Goal: Find contact information: Find contact information

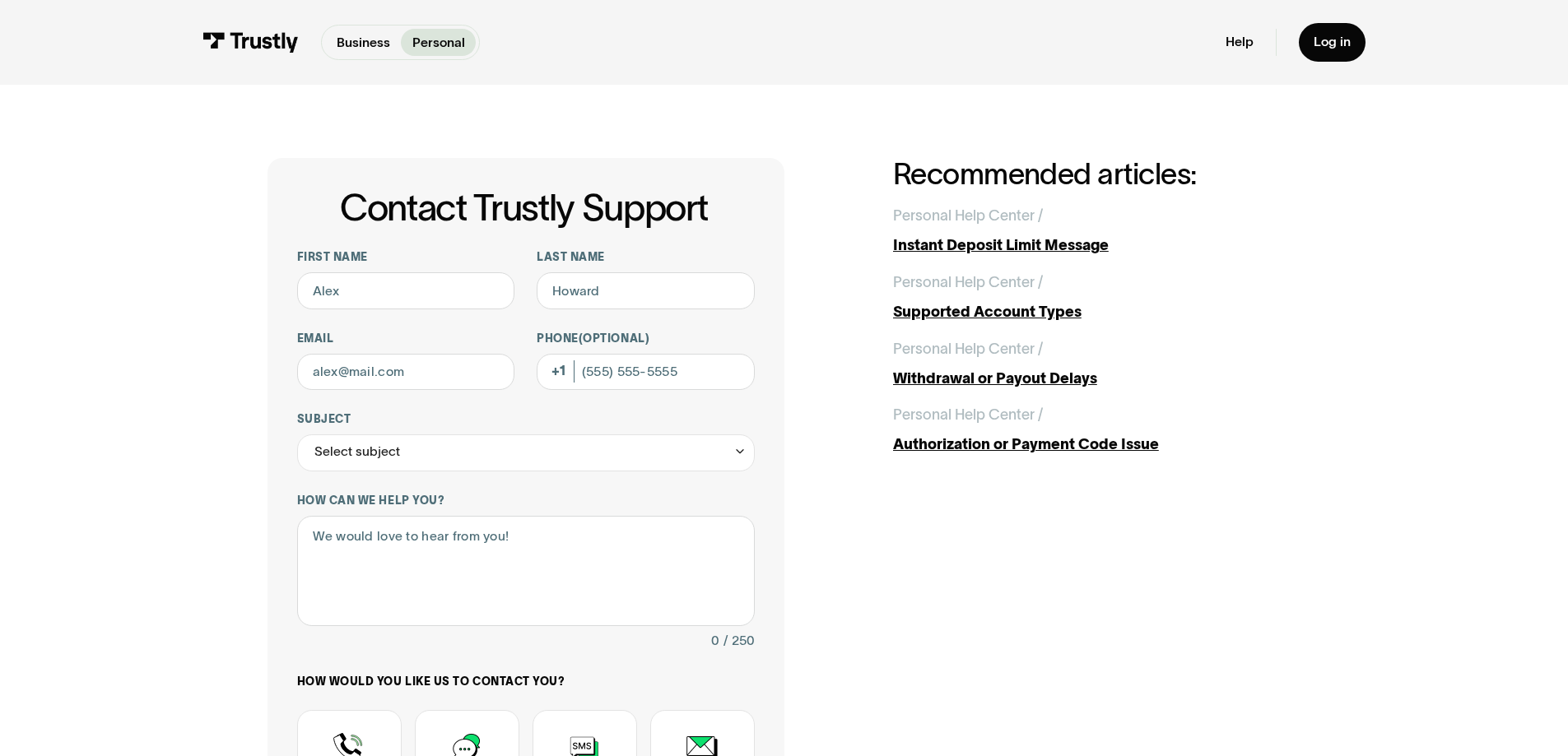
scroll to position [10, 0]
